Goal: Check status: Check status

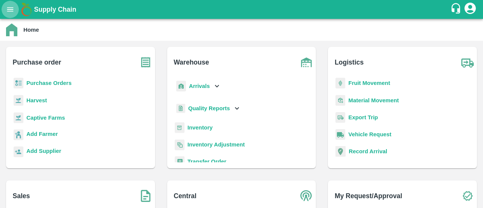
click at [13, 13] on icon "open drawer" at bounding box center [10, 9] width 8 height 8
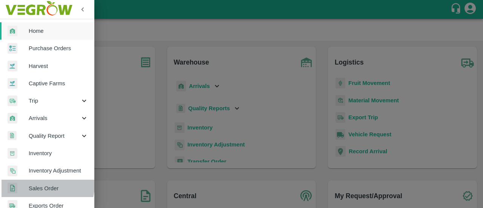
click at [40, 184] on span "Sales Order" at bounding box center [59, 188] width 60 height 8
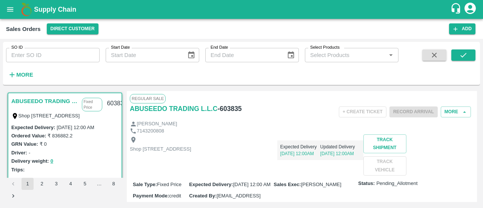
click at [72, 62] on input "SO ID" at bounding box center [53, 55] width 94 height 14
click at [20, 74] on strong "More" at bounding box center [24, 75] width 17 height 6
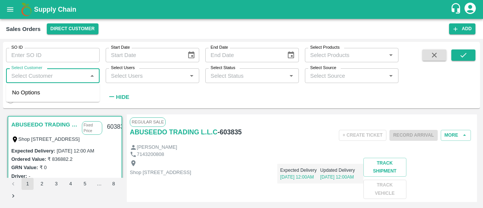
click at [33, 75] on input "Select Customer" at bounding box center [46, 76] width 77 height 10
paste input "[PERSON_NAME] Vegetable Company ([GEOGRAPHIC_DATA])"
type input "[PERSON_NAME] Vegetable Company ([GEOGRAPHIC_DATA])"
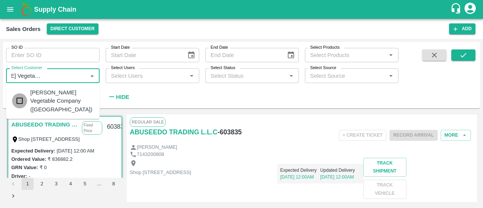
click at [21, 94] on input "checkbox" at bounding box center [19, 100] width 15 height 15
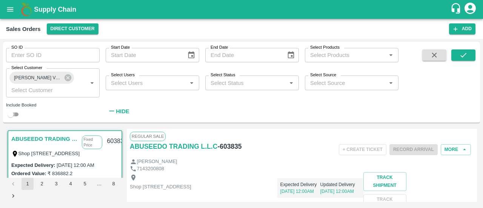
click at [11, 117] on input "checkbox" at bounding box center [10, 114] width 27 height 9
checkbox input "true"
click at [455, 57] on button "submit" at bounding box center [463, 54] width 24 height 11
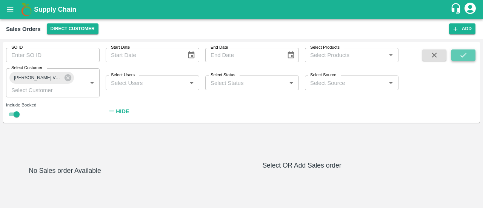
click at [465, 60] on button "submit" at bounding box center [463, 54] width 24 height 11
click at [62, 25] on button "Direct Customer" at bounding box center [73, 28] width 52 height 11
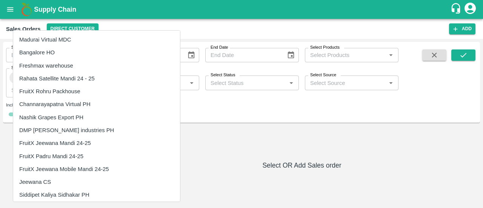
scroll to position [1347, 0]
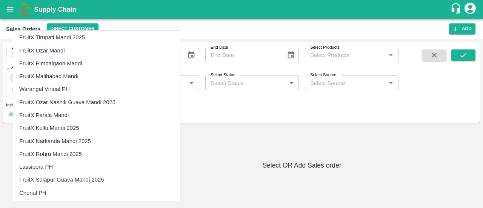
click at [53, 65] on li "FruitX Pimpalgaon Mandi" at bounding box center [96, 63] width 167 height 13
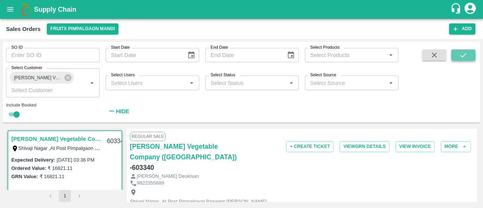
click at [456, 56] on button "submit" at bounding box center [463, 54] width 24 height 11
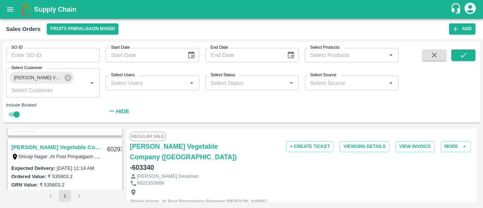
scroll to position [304, 0]
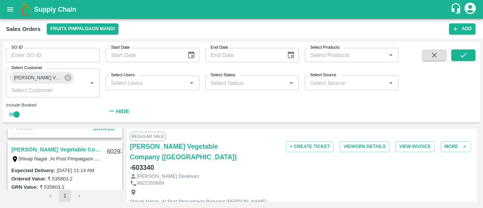
click at [56, 149] on link "[PERSON_NAME] Vegetable Company ([GEOGRAPHIC_DATA])" at bounding box center [56, 149] width 91 height 10
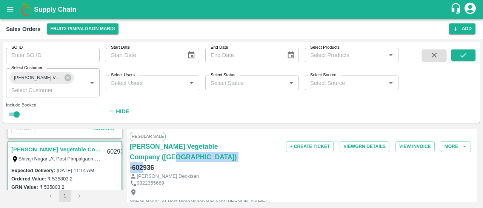
drag, startPoint x: 159, startPoint y: 166, endPoint x: 142, endPoint y: 166, distance: 17.3
click at [142, 166] on div "[PERSON_NAME] Vegetable Company (Pimpalgaon) - 602936" at bounding box center [187, 157] width 115 height 32
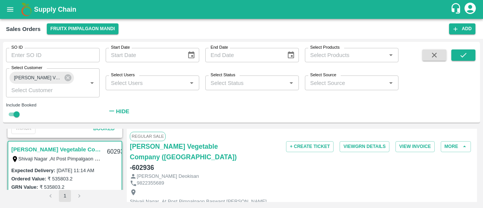
click at [158, 166] on div "[PERSON_NAME] Vegetable Company (Pimpalgaon) - 602936" at bounding box center [187, 157] width 115 height 32
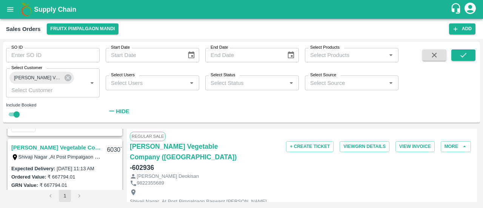
scroll to position [201, 0]
click at [70, 146] on link "[PERSON_NAME] Vegetable Company ([GEOGRAPHIC_DATA])" at bounding box center [56, 148] width 91 height 10
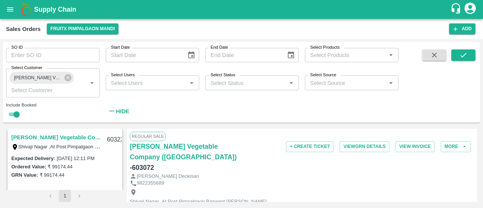
scroll to position [104, 0]
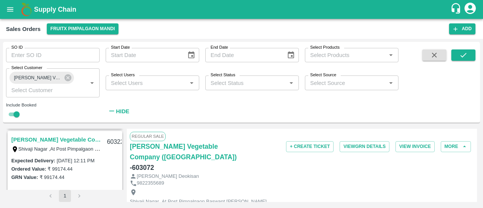
click at [58, 139] on link "[PERSON_NAME] Vegetable Company ([GEOGRAPHIC_DATA])" at bounding box center [56, 140] width 91 height 10
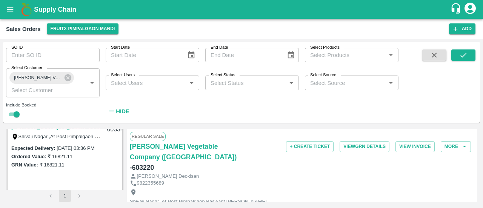
scroll to position [3, 0]
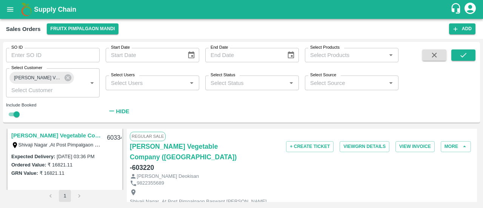
click at [49, 134] on link "[PERSON_NAME] Vegetable Company ([GEOGRAPHIC_DATA])" at bounding box center [56, 135] width 91 height 10
click at [66, 79] on icon at bounding box center [68, 78] width 8 height 8
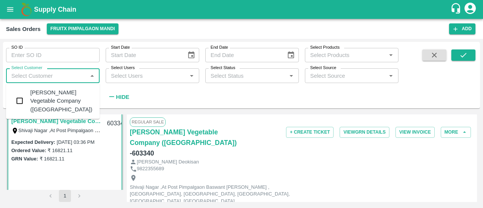
click at [66, 79] on input "Select Customer" at bounding box center [46, 76] width 77 height 10
paste input "BHIMASHANKAR VEGETABLE COMPANY (Pimpalgaon)"
type input "BHIMASHANKAR VEGETABLE COMPANY (Pimpalgaon)"
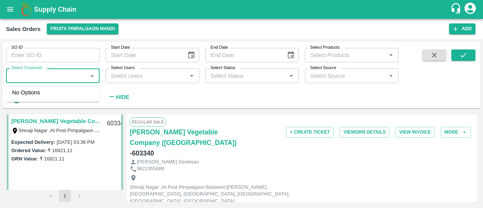
checkbox input "false"
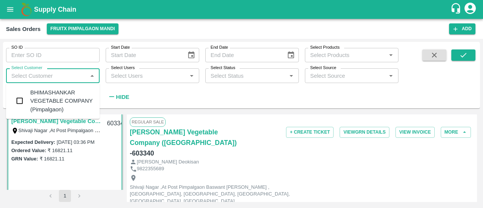
scroll to position [0, 0]
click at [19, 102] on input "checkbox" at bounding box center [19, 100] width 15 height 15
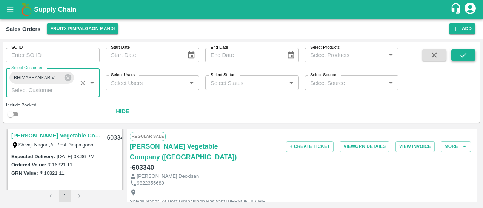
click at [460, 57] on icon "submit" at bounding box center [463, 55] width 8 height 8
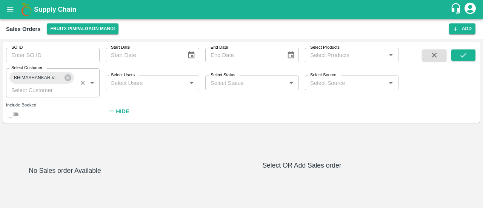
click at [15, 113] on input "checkbox" at bounding box center [10, 114] width 27 height 9
checkbox input "true"
click at [456, 56] on button "submit" at bounding box center [463, 54] width 24 height 11
